Goal: Information Seeking & Learning: Learn about a topic

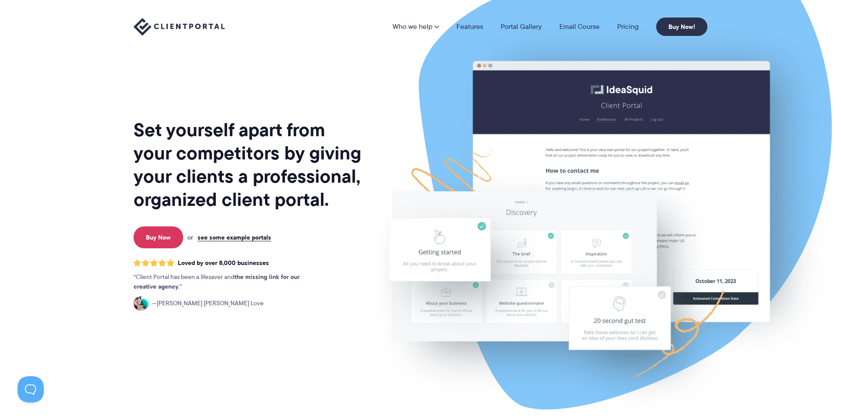
scroll to position [0, 0]
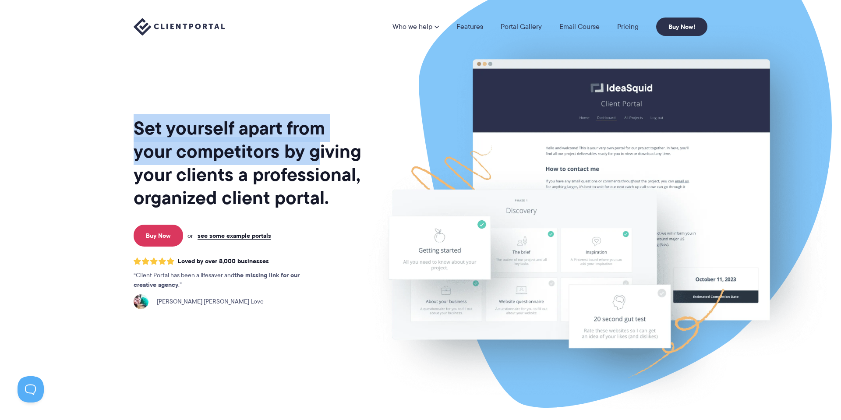
drag, startPoint x: 116, startPoint y: 130, endPoint x: 315, endPoint y: 160, distance: 201.2
click at [315, 160] on section "Set yourself apart from your competitors by giving your clients a professional,…" at bounding box center [420, 211] width 841 height 427
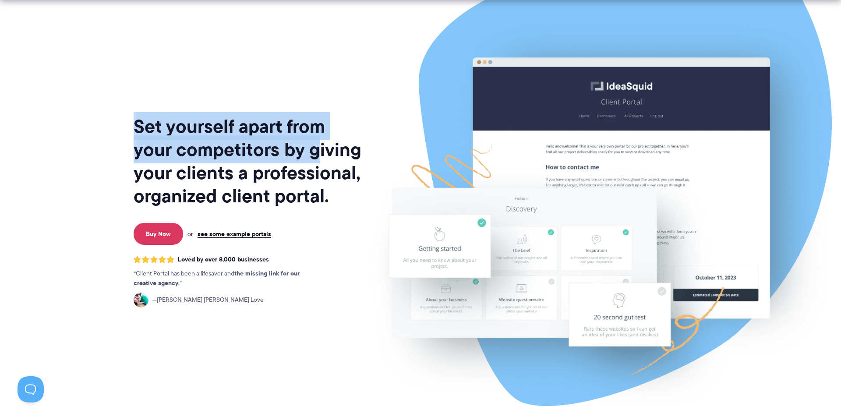
scroll to position [4, 0]
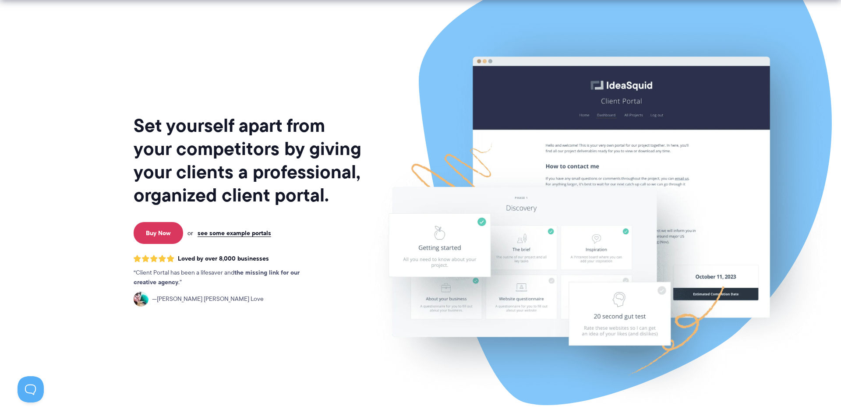
click at [301, 171] on h1 "Set yourself apart from your competitors by giving your clients a professional,…" at bounding box center [248, 160] width 229 height 93
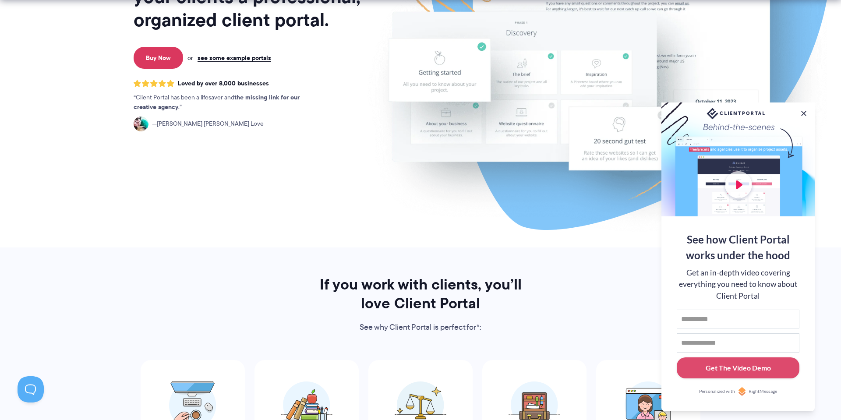
scroll to position [182, 0]
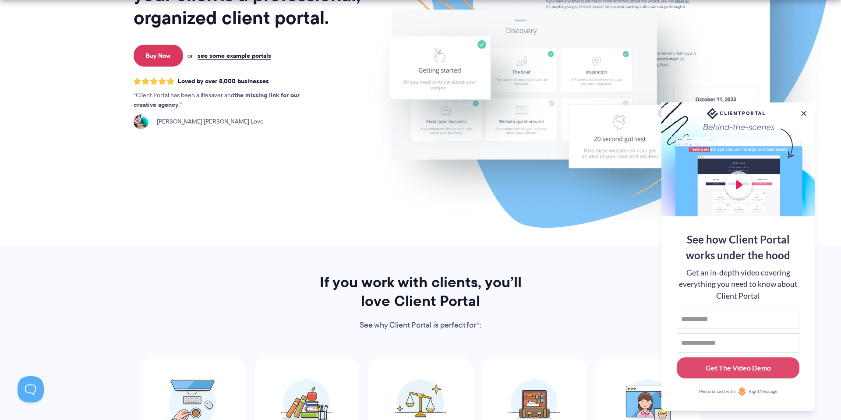
drag, startPoint x: 801, startPoint y: 109, endPoint x: 785, endPoint y: 111, distance: 16.3
click at [801, 109] on button at bounding box center [803, 113] width 9 height 9
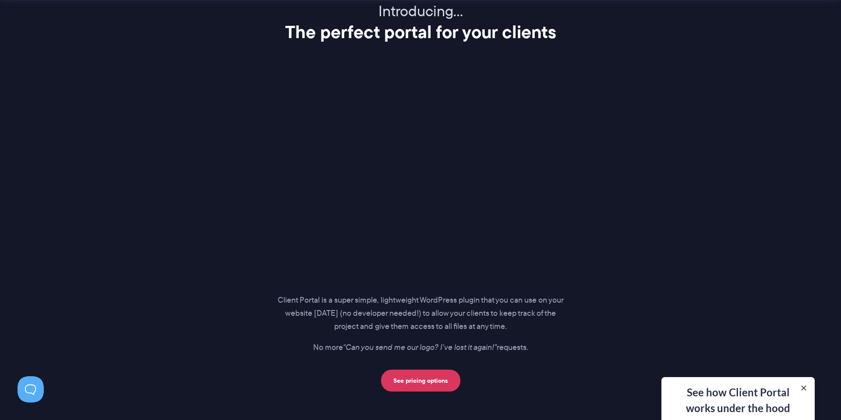
scroll to position [1102, 0]
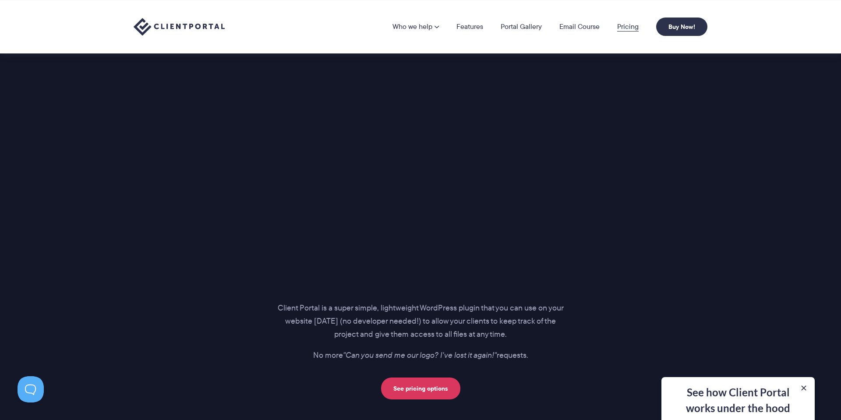
click at [631, 26] on link "Pricing" at bounding box center [627, 26] width 21 height 7
